Goal: Find specific page/section: Find specific page/section

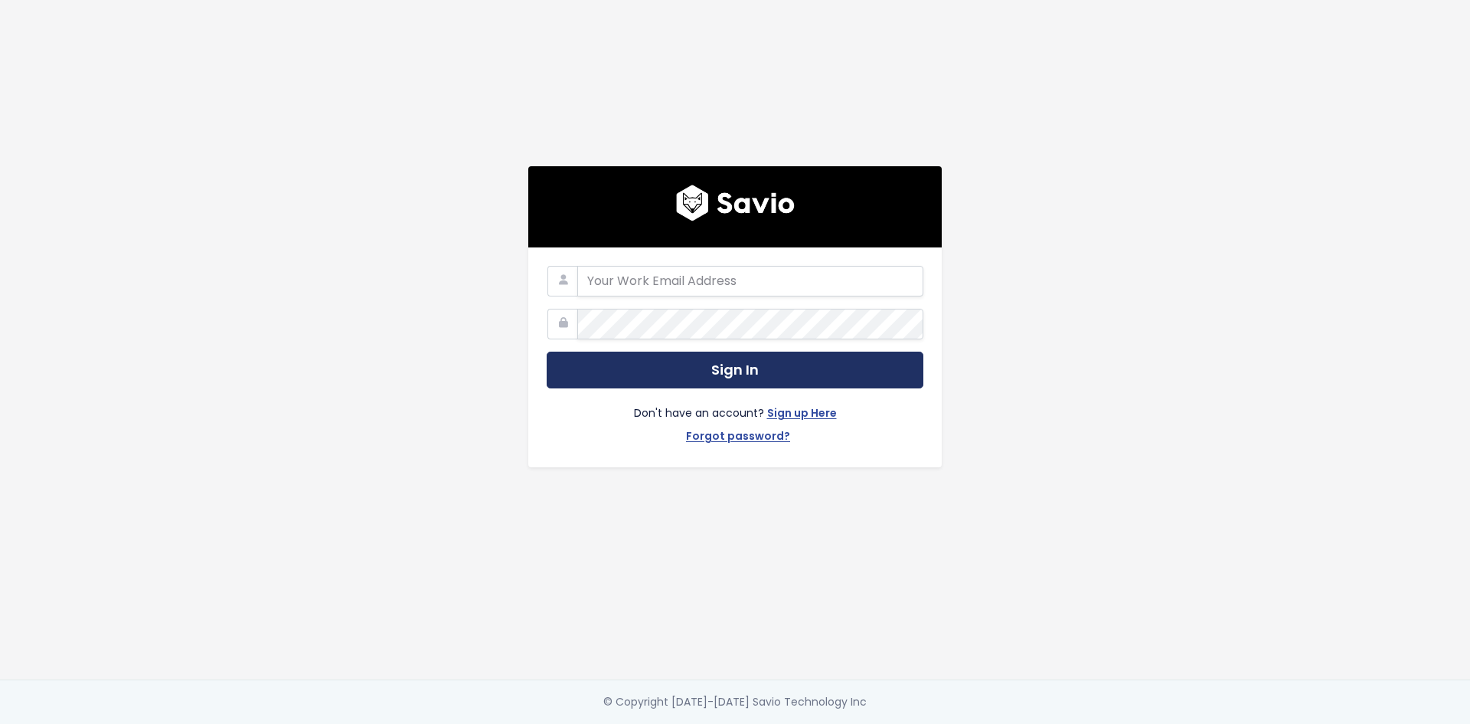
type input "[PERSON_NAME][EMAIL_ADDRESS][PERSON_NAME][DOMAIN_NAME]"
click at [721, 365] on button "Sign In" at bounding box center [735, 370] width 377 height 38
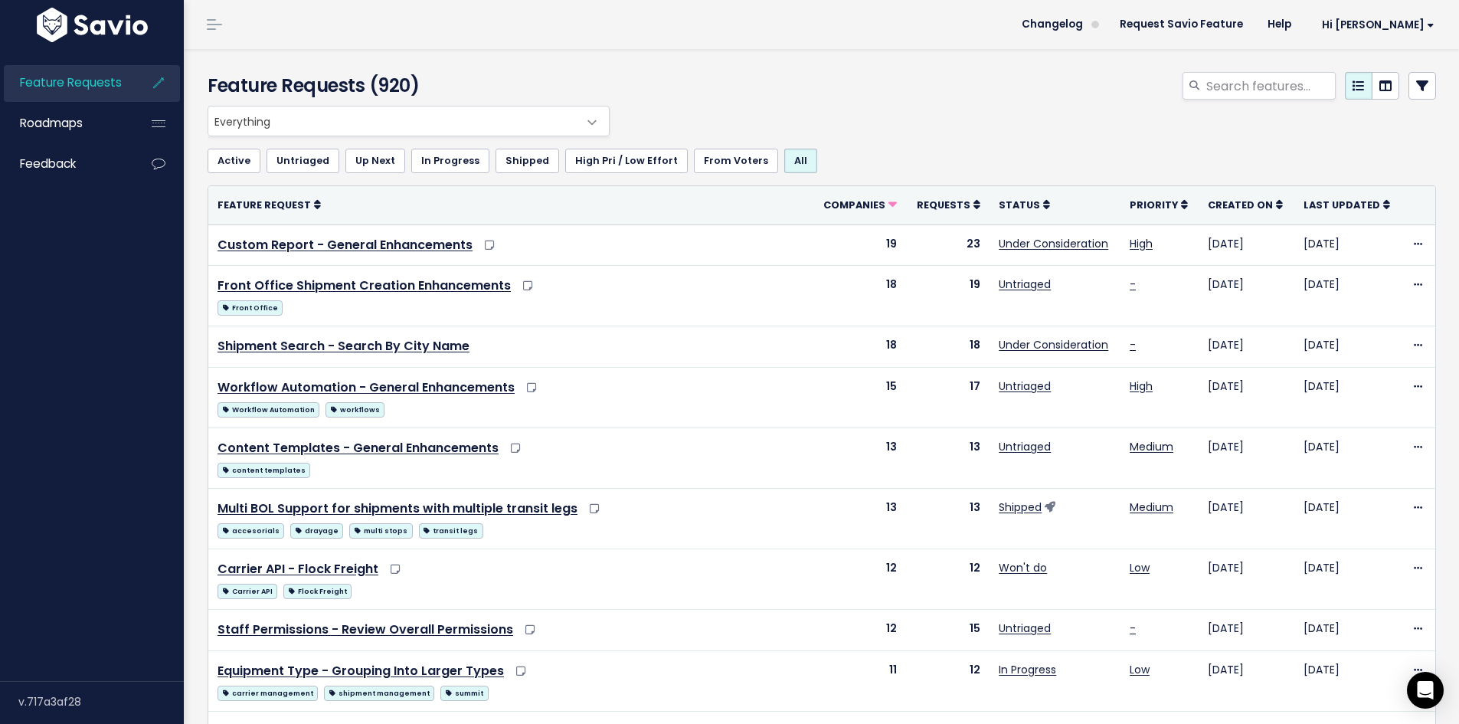
click at [387, 87] on h4 "Feature Requests (920)" at bounding box center [405, 86] width 394 height 28
click at [389, 83] on h4 "Feature Requests (920)" at bounding box center [405, 86] width 394 height 28
click at [392, 82] on h4 "Feature Requests (920)" at bounding box center [405, 86] width 394 height 28
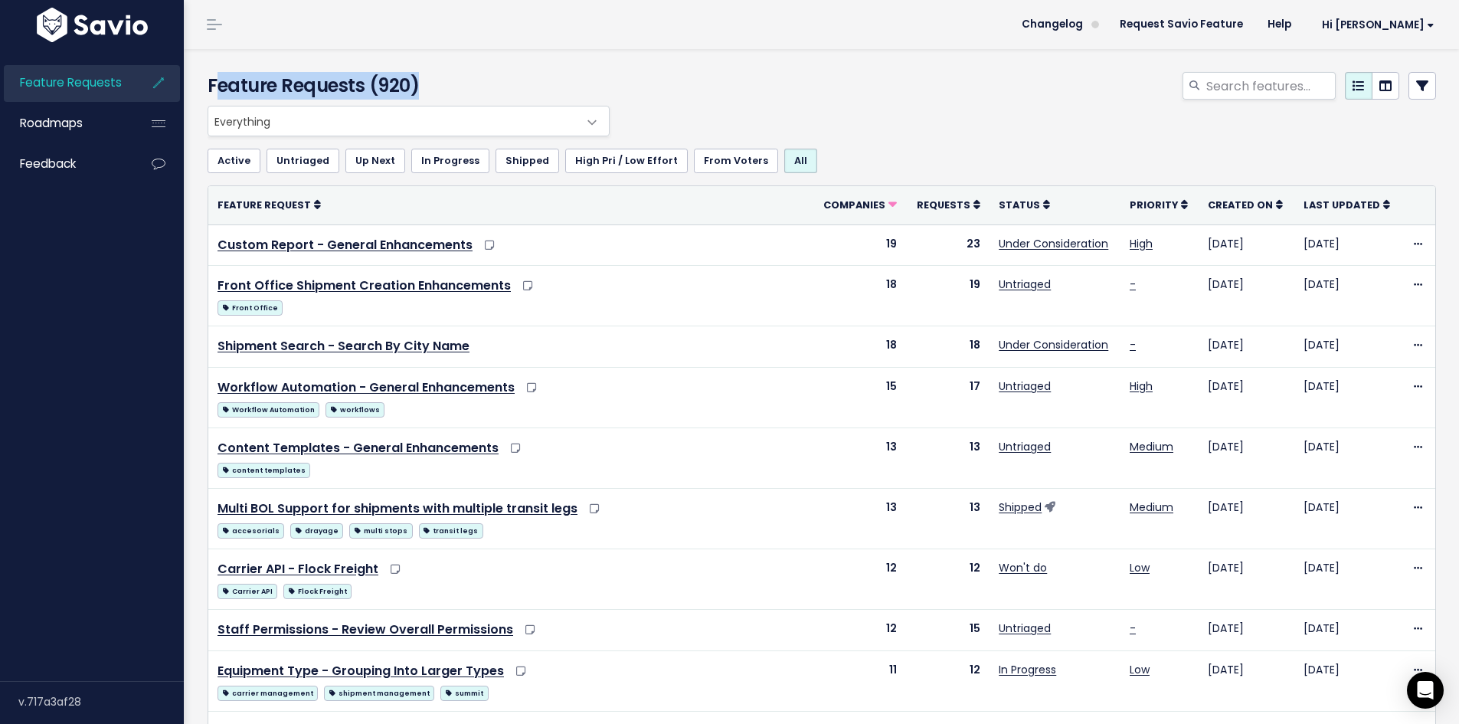
click at [392, 83] on h4 "Feature Requests (920)" at bounding box center [405, 86] width 394 height 28
